Goal: Task Accomplishment & Management: Use online tool/utility

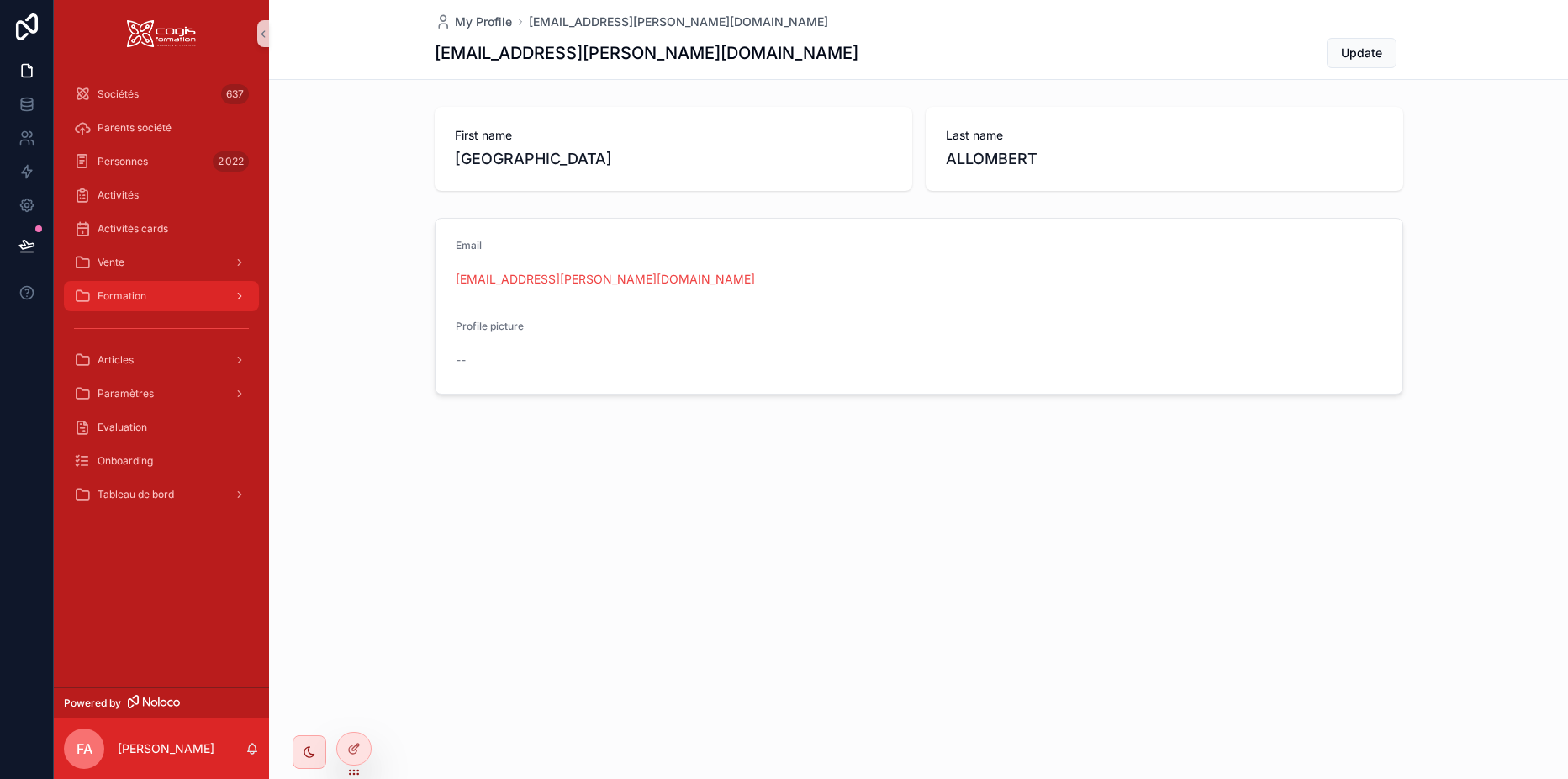
click at [136, 305] on div "Formation" at bounding box center [161, 296] width 175 height 27
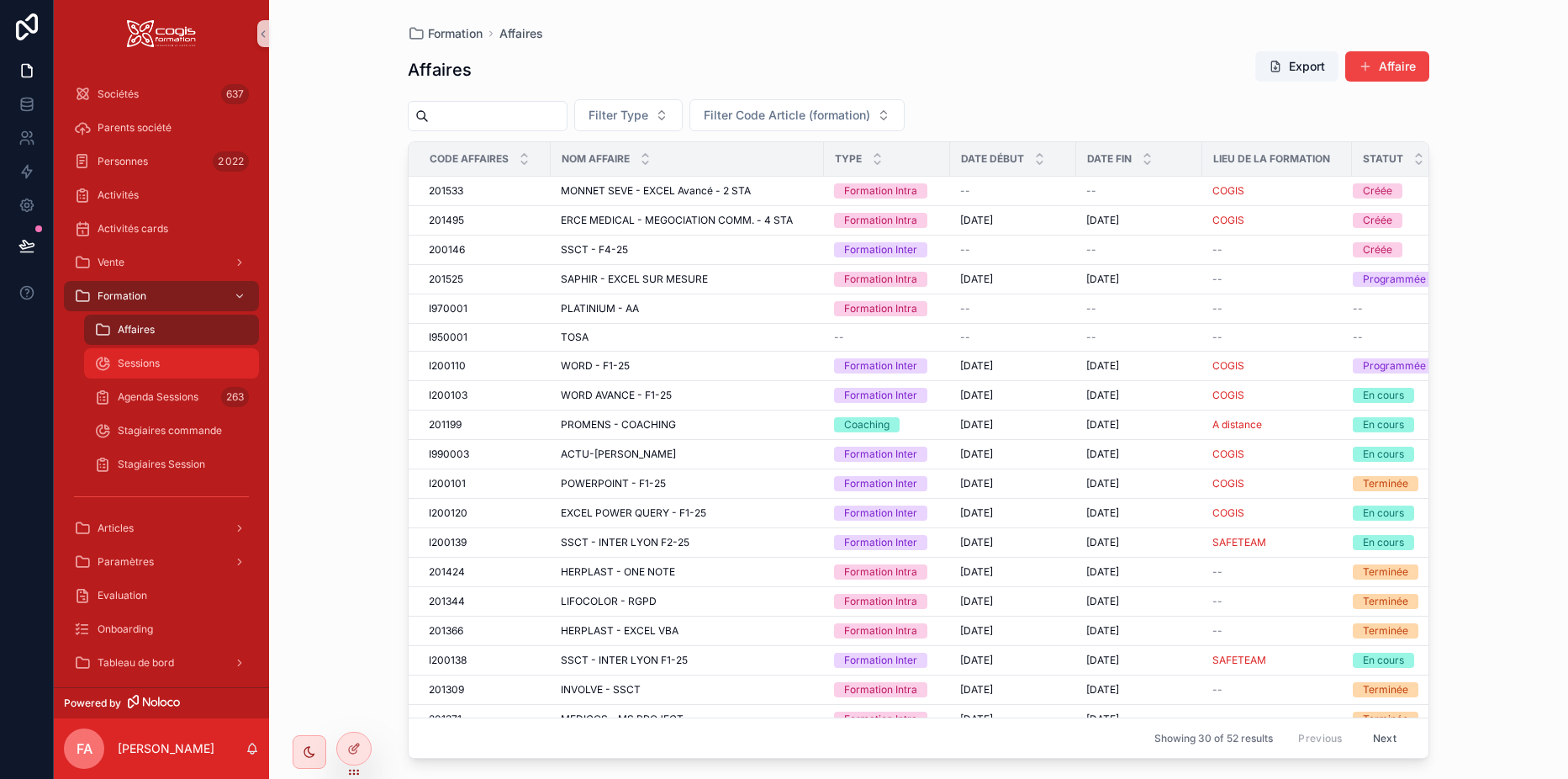
click at [139, 370] on span "Sessions" at bounding box center [138, 362] width 42 height 13
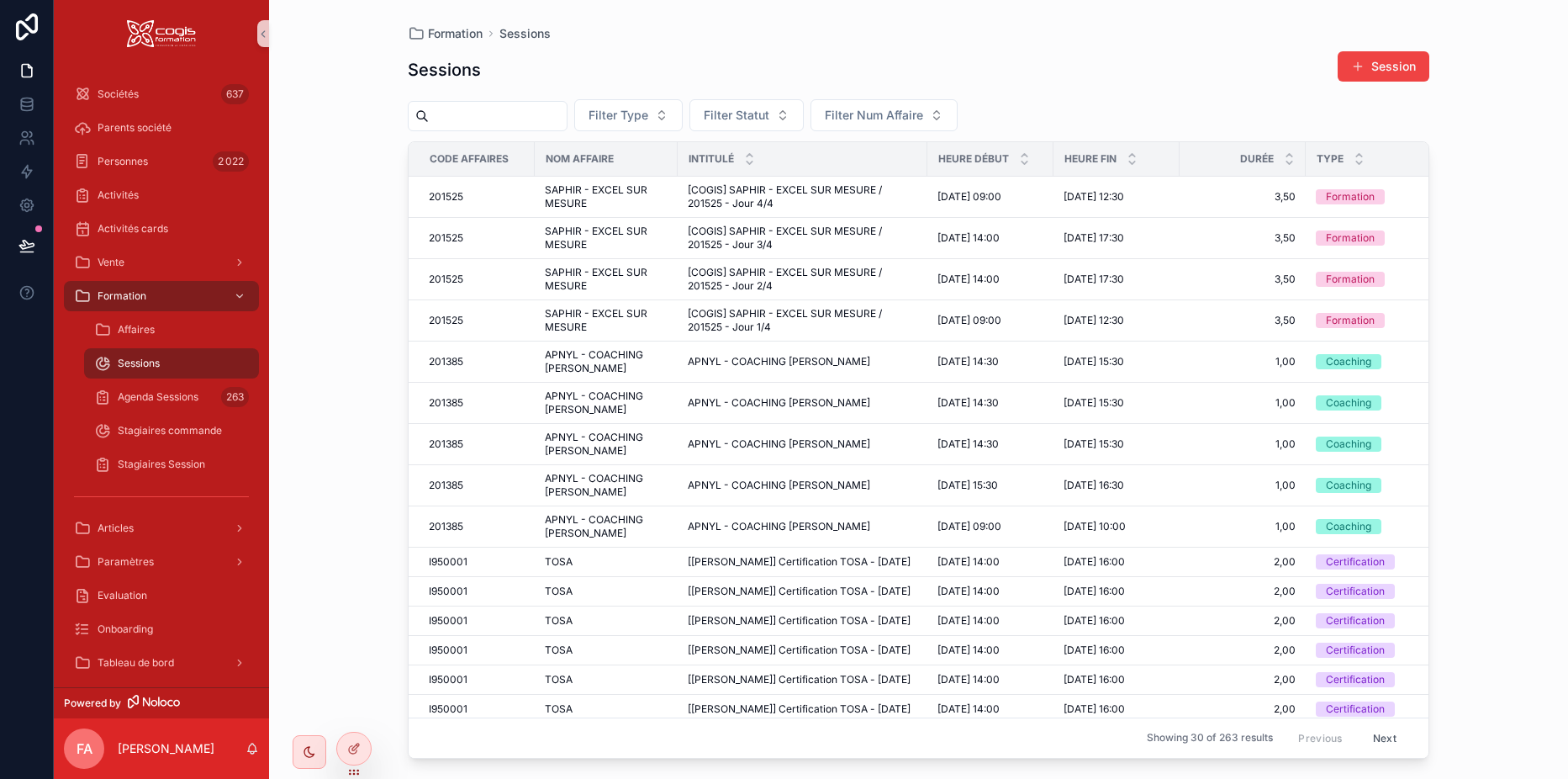
click at [525, 118] on input "text" at bounding box center [498, 116] width 138 height 24
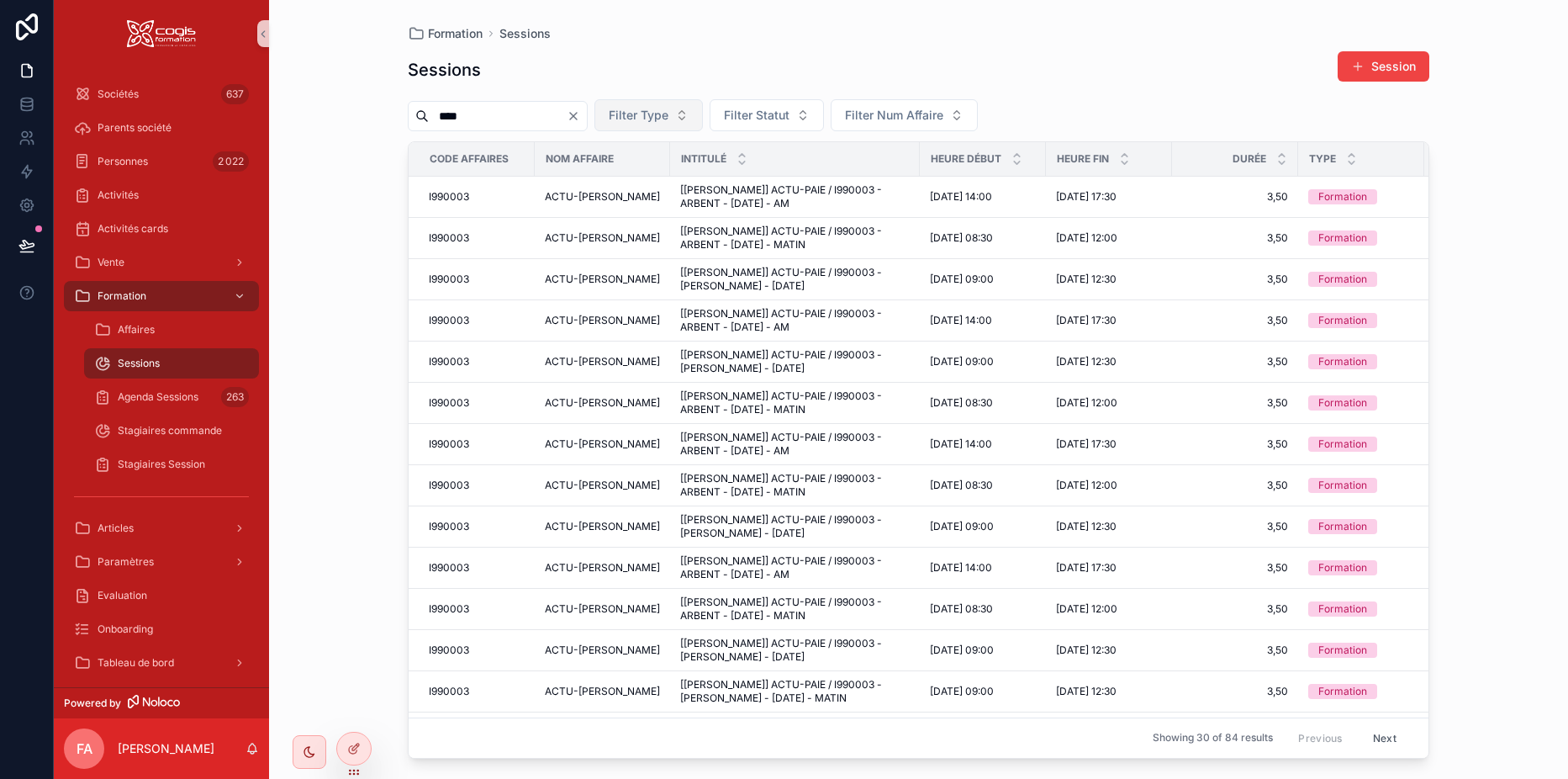
type input "****"
click at [669, 116] on span "Filter Type" at bounding box center [638, 115] width 59 height 17
click at [822, 51] on div "Sessions Session" at bounding box center [918, 70] width 1021 height 39
click at [789, 107] on span "Filter Statut" at bounding box center [757, 115] width 66 height 17
click at [780, 185] on div "Programmée" at bounding box center [809, 183] width 202 height 27
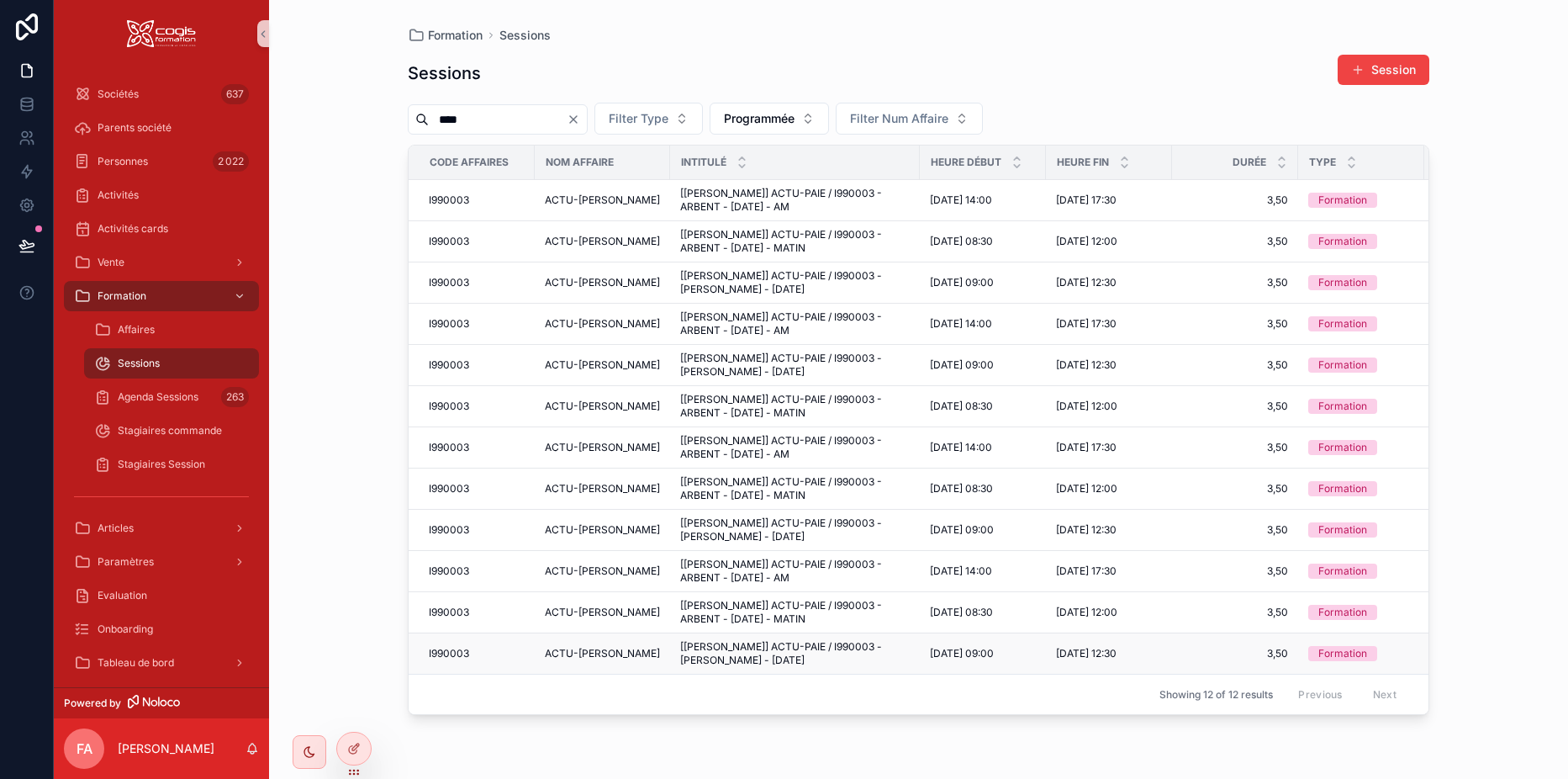
click at [800, 659] on span "[[PERSON_NAME]] ACTU-PAIE / I990003 - [PERSON_NAME] - [DATE]" at bounding box center [795, 653] width 229 height 27
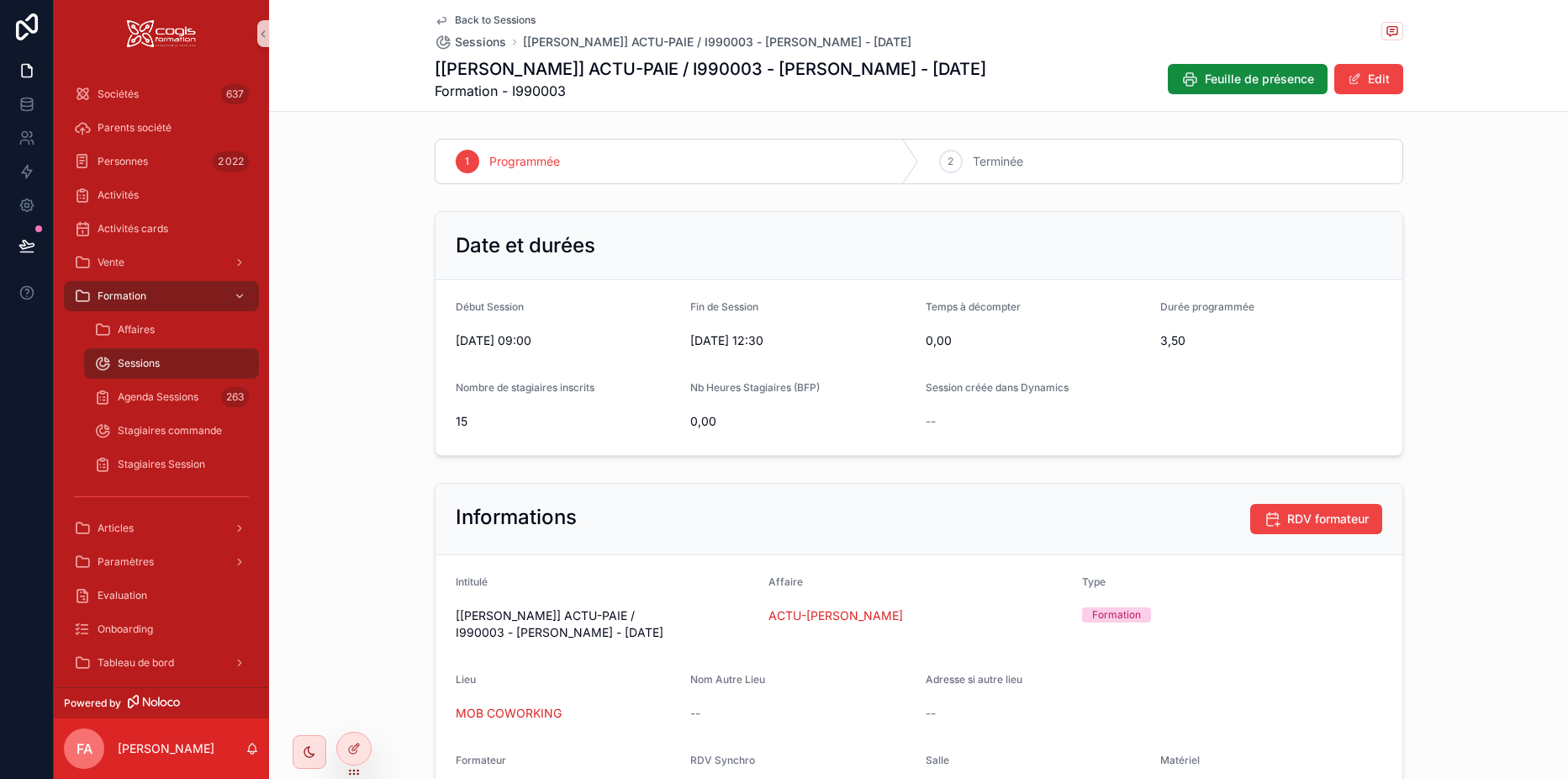
click at [1466, 253] on div "Date et durées Début Session [DATE] 09:00 Fin de Session [DATE] 12:30 Temps à d…" at bounding box center [919, 333] width 1300 height 258
click at [1250, 66] on button "Feuille de présence" at bounding box center [1247, 79] width 159 height 30
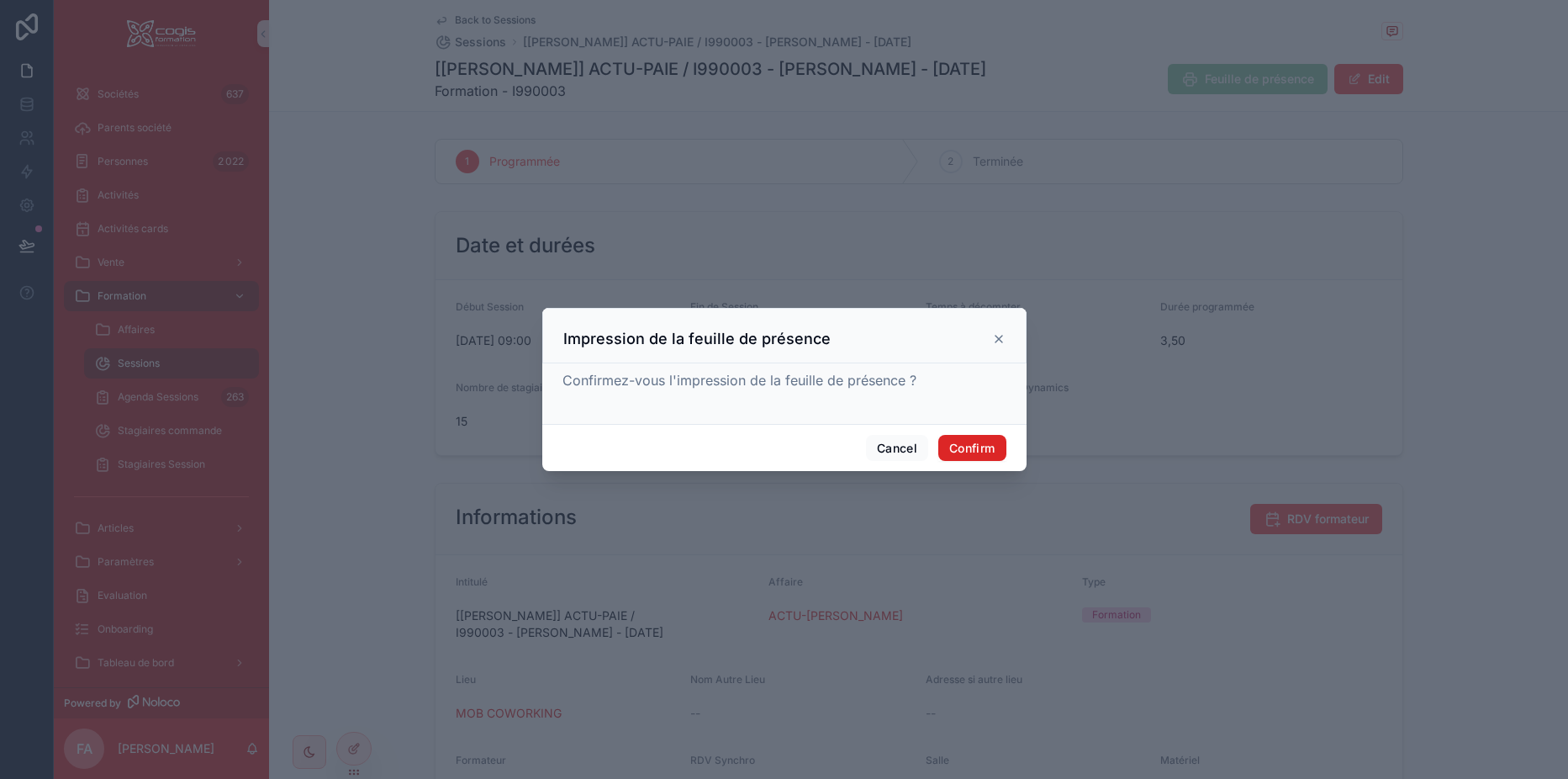
click at [962, 453] on button "Confirm" at bounding box center [972, 448] width 67 height 27
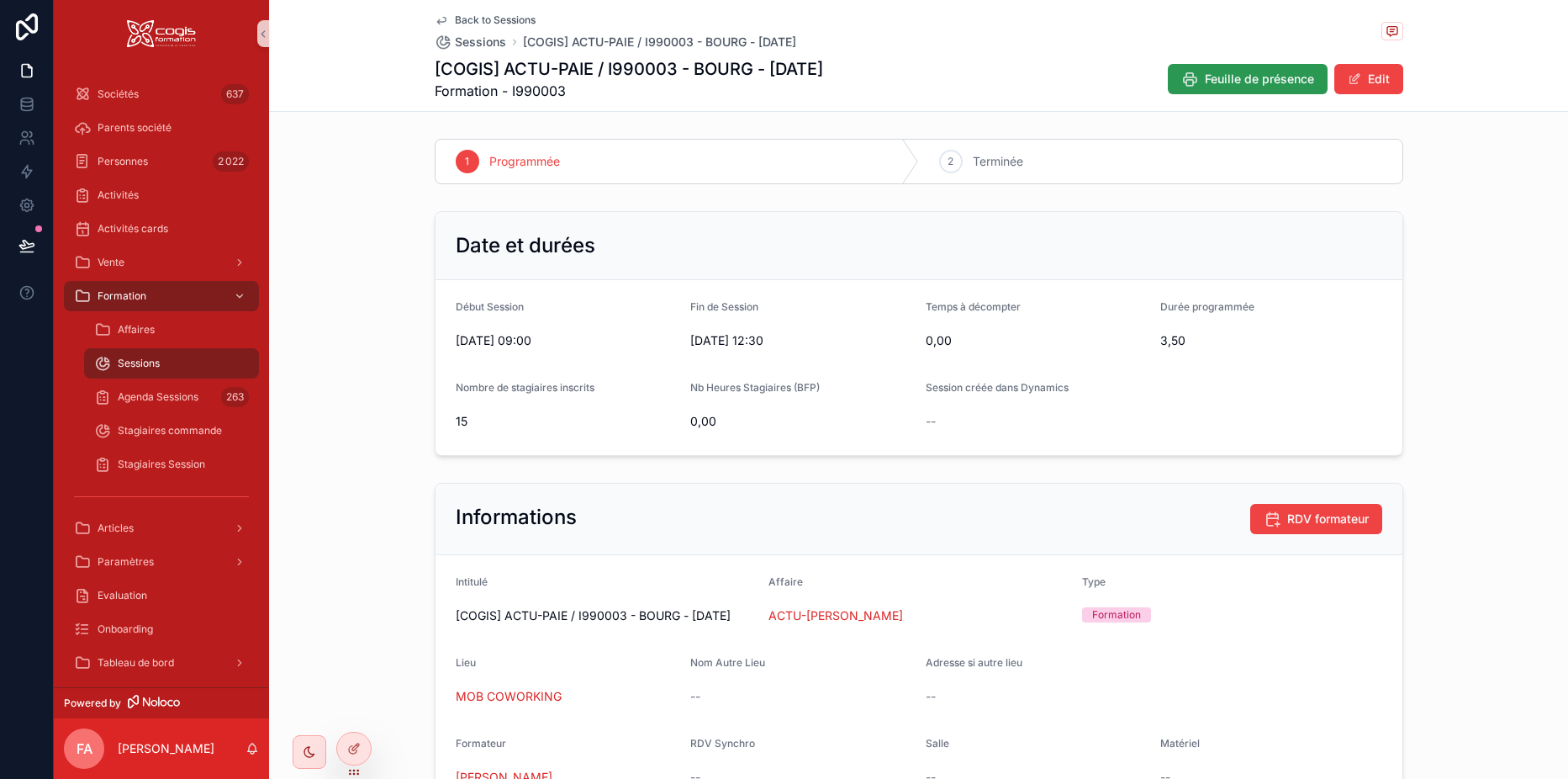
click at [1282, 77] on span "Feuille de présence" at bounding box center [1259, 79] width 109 height 17
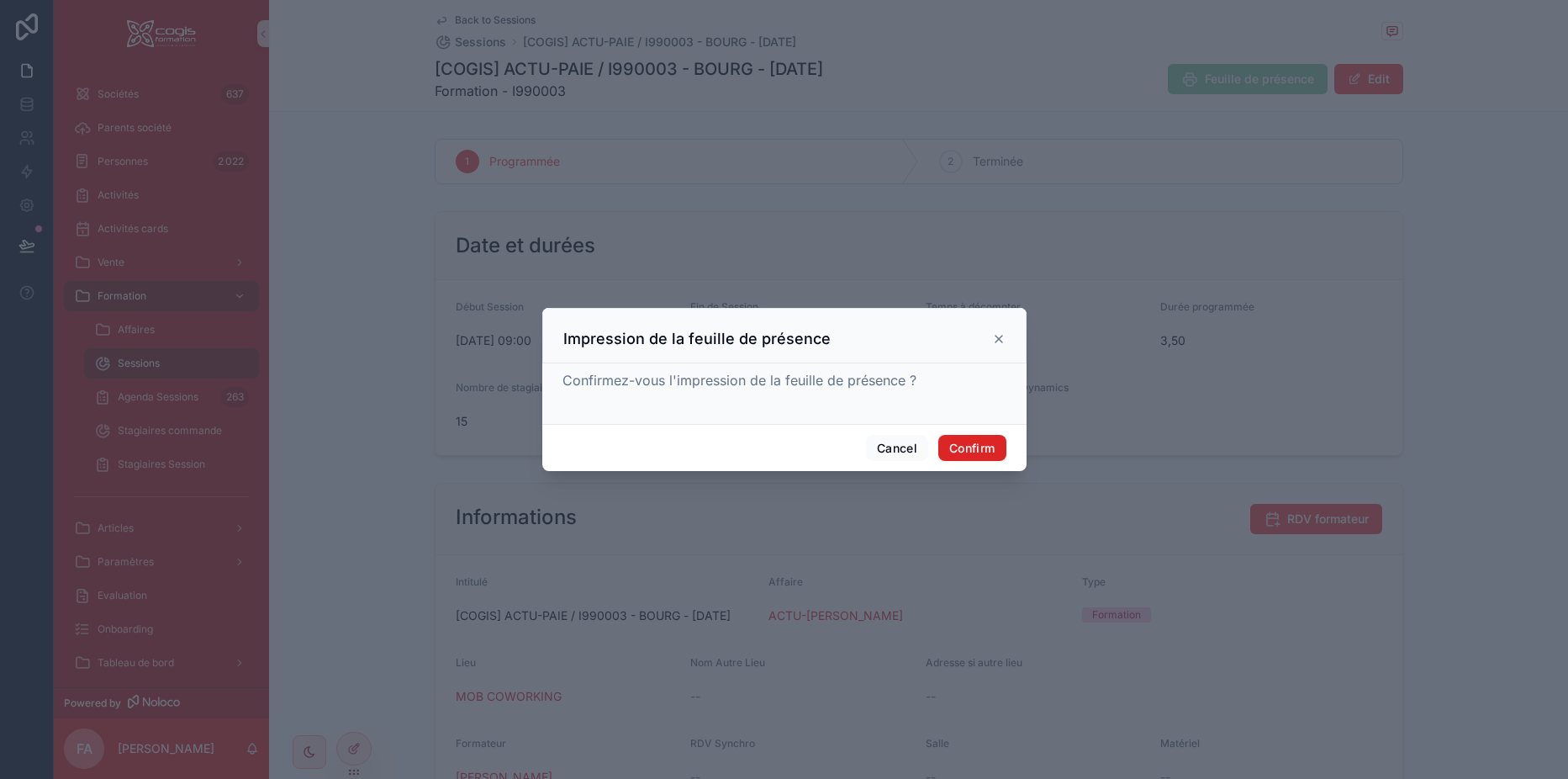
click at [978, 448] on button "Confirm" at bounding box center [972, 448] width 67 height 27
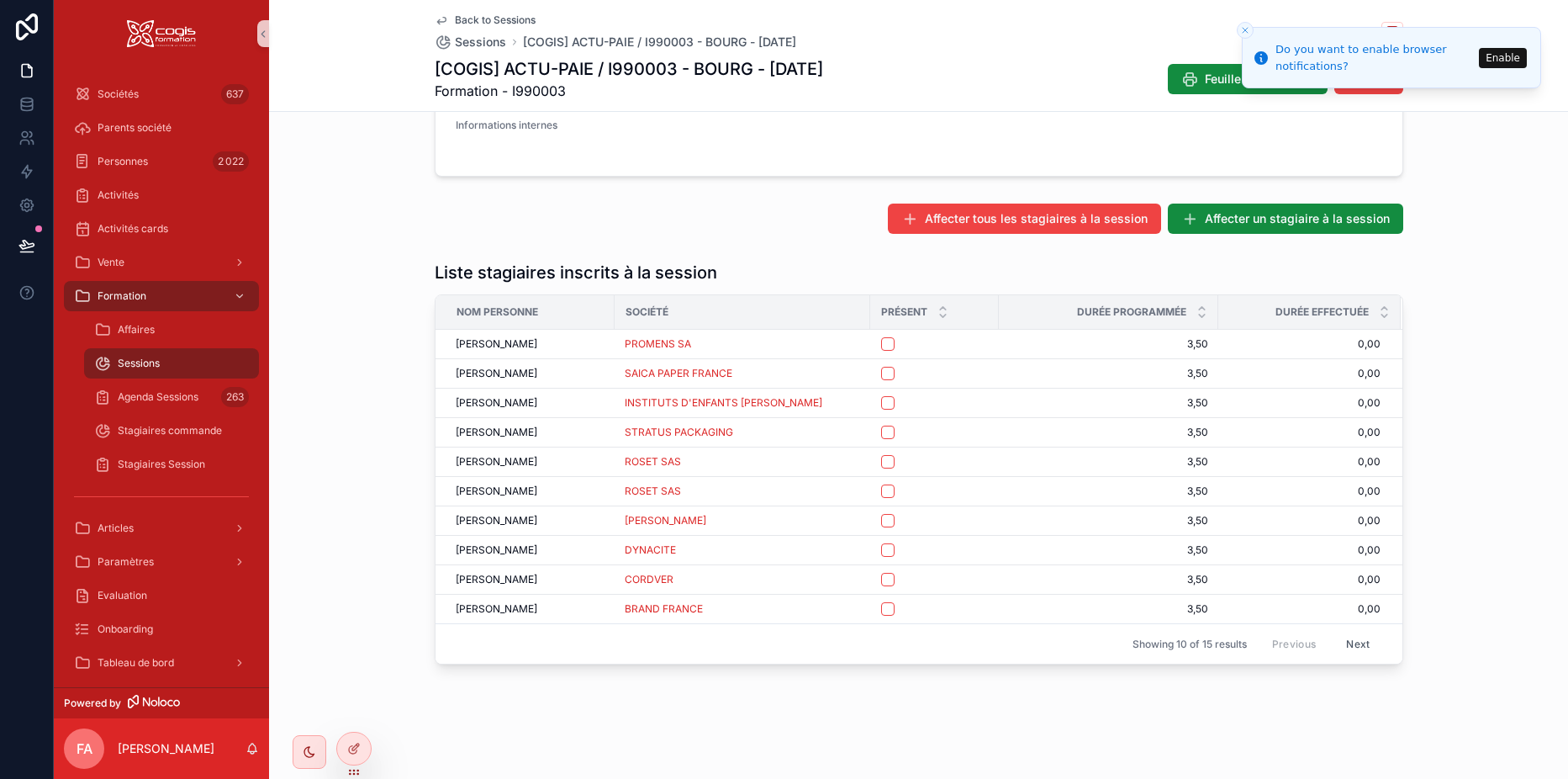
scroll to position [716, 0]
click at [1358, 644] on button "Next" at bounding box center [1357, 643] width 47 height 26
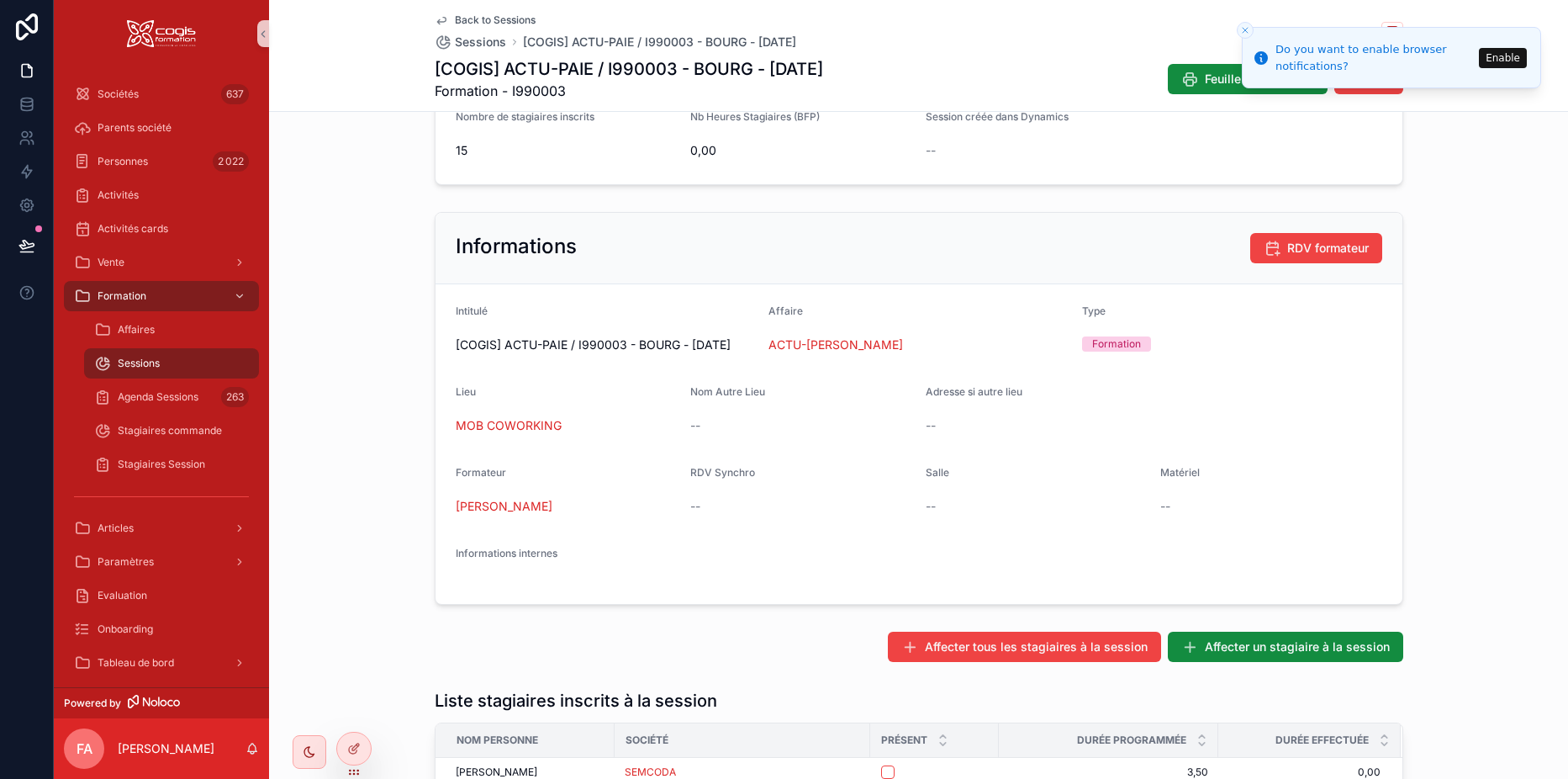
scroll to position [232, 0]
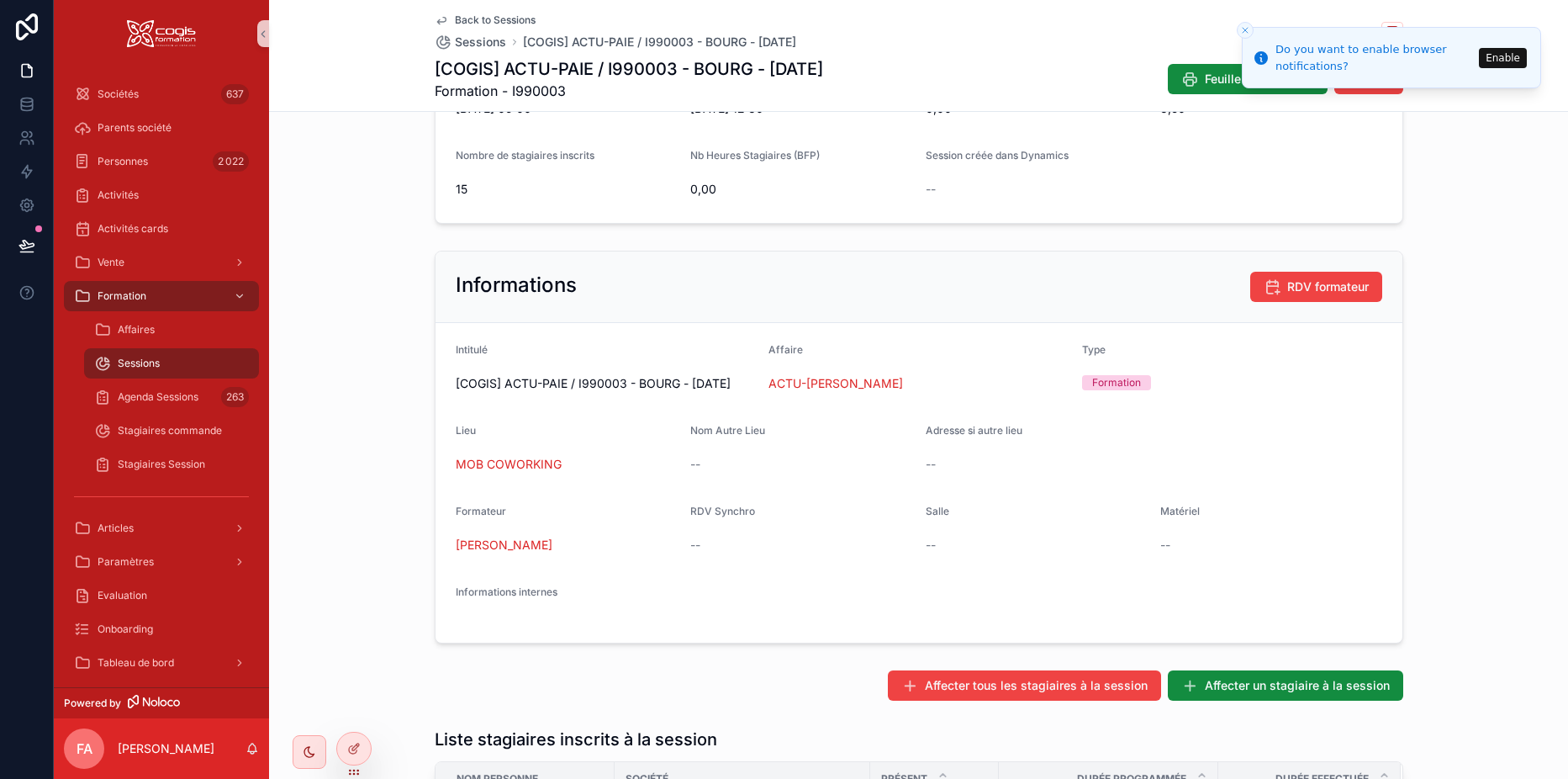
click at [1244, 27] on icon "Close toast" at bounding box center [1245, 29] width 10 height 10
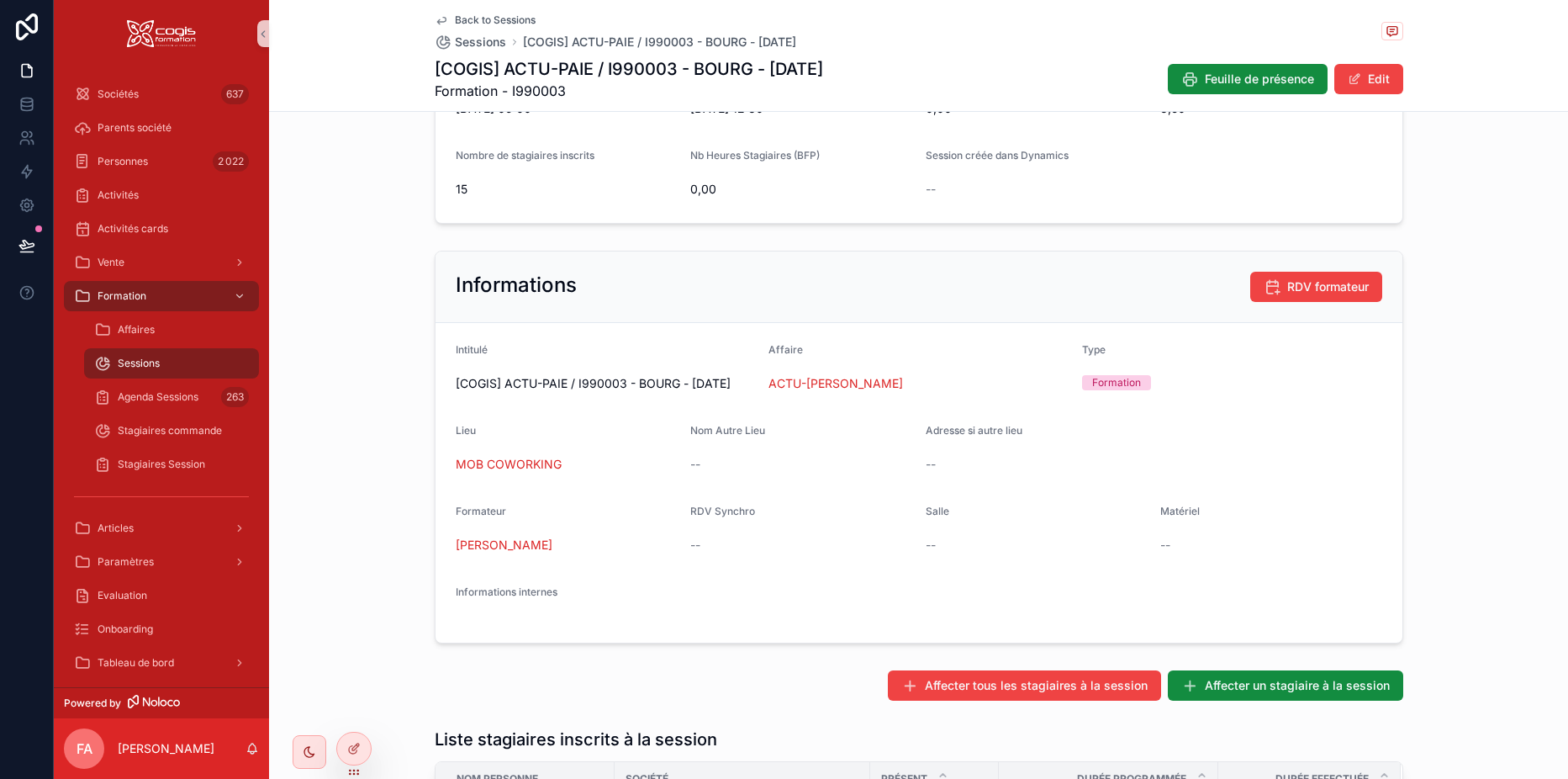
scroll to position [0, 0]
